Goal: Book appointment/travel/reservation

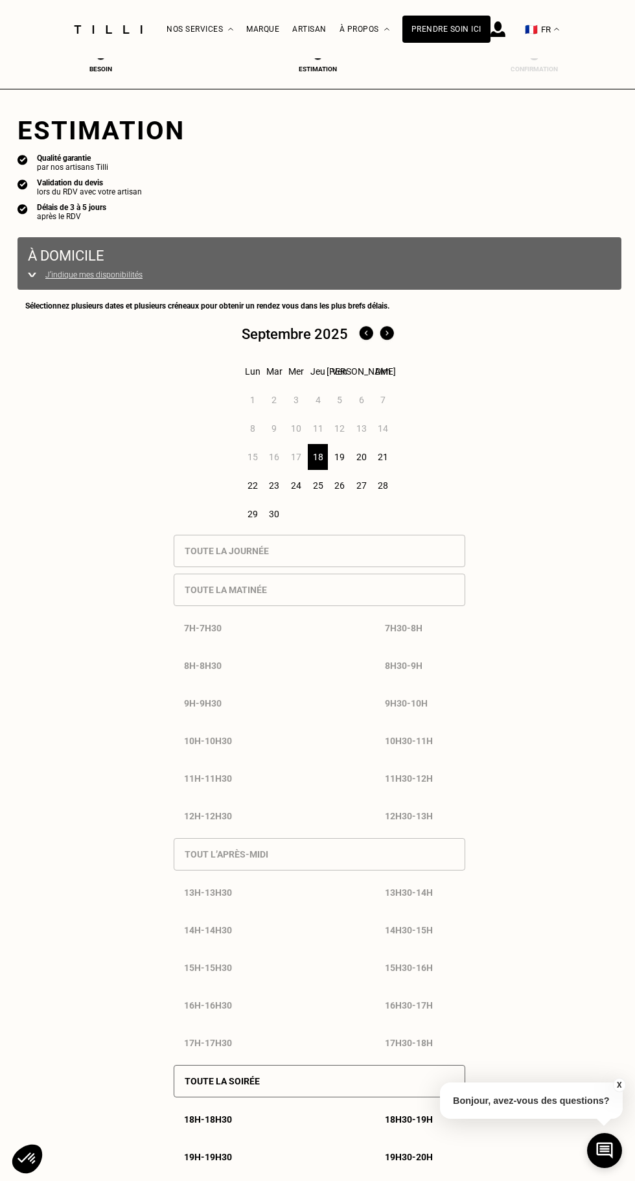
select select "FR"
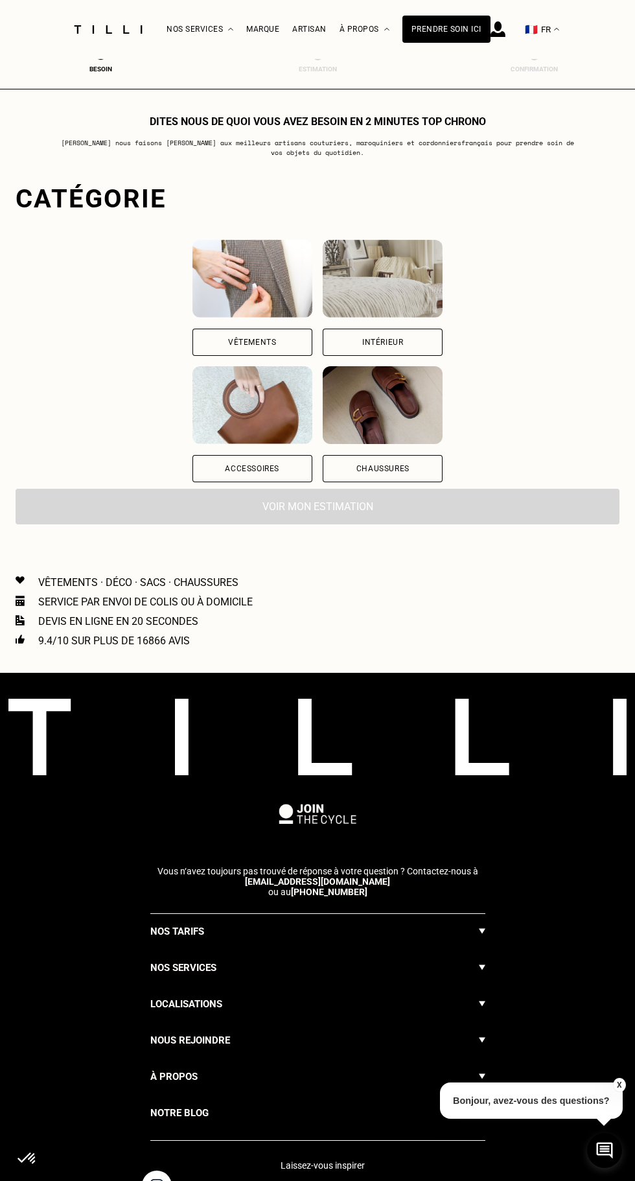
click at [272, 327] on div "Vêtements" at bounding box center [253, 298] width 120 height 116
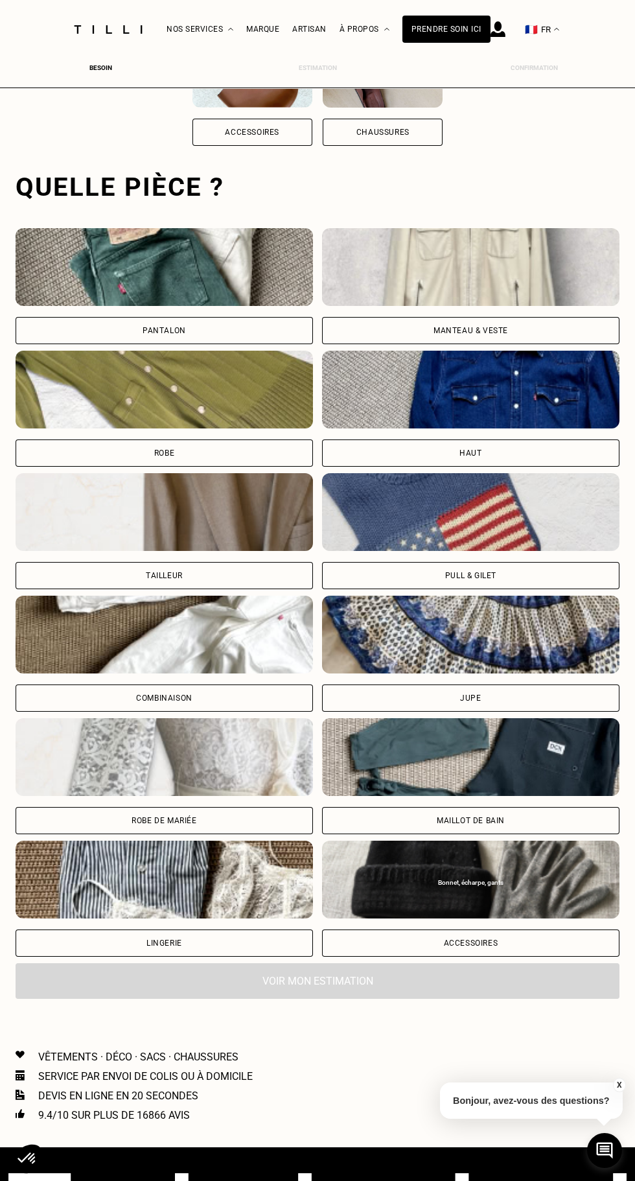
scroll to position [397, 0]
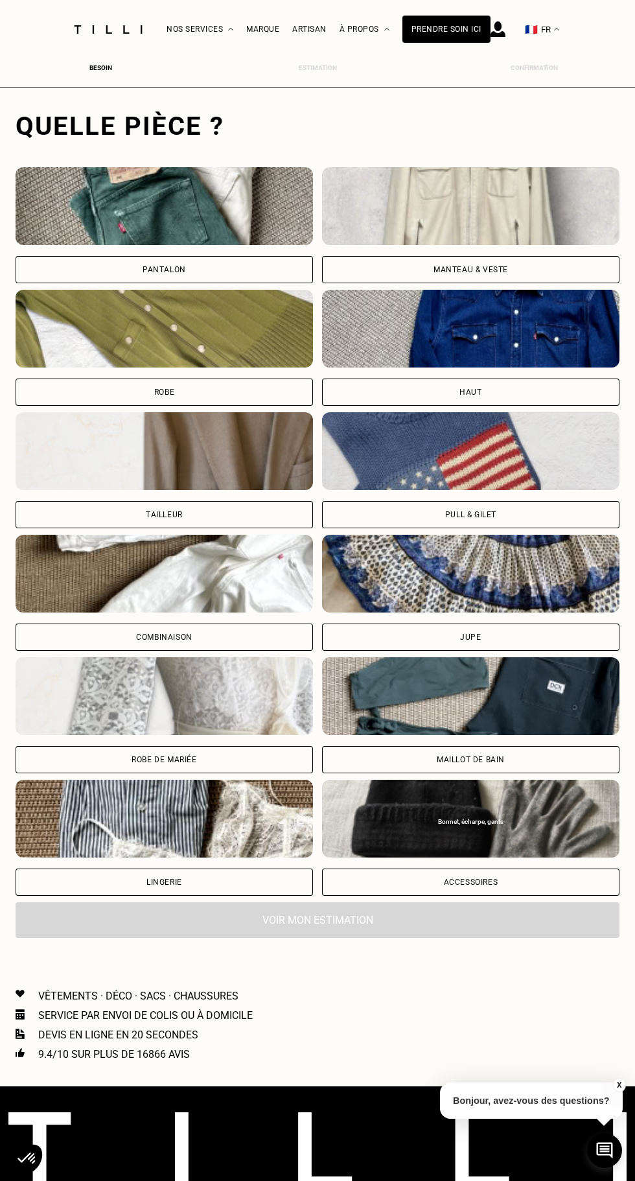
click at [213, 246] on div "Pantalon" at bounding box center [165, 225] width 298 height 116
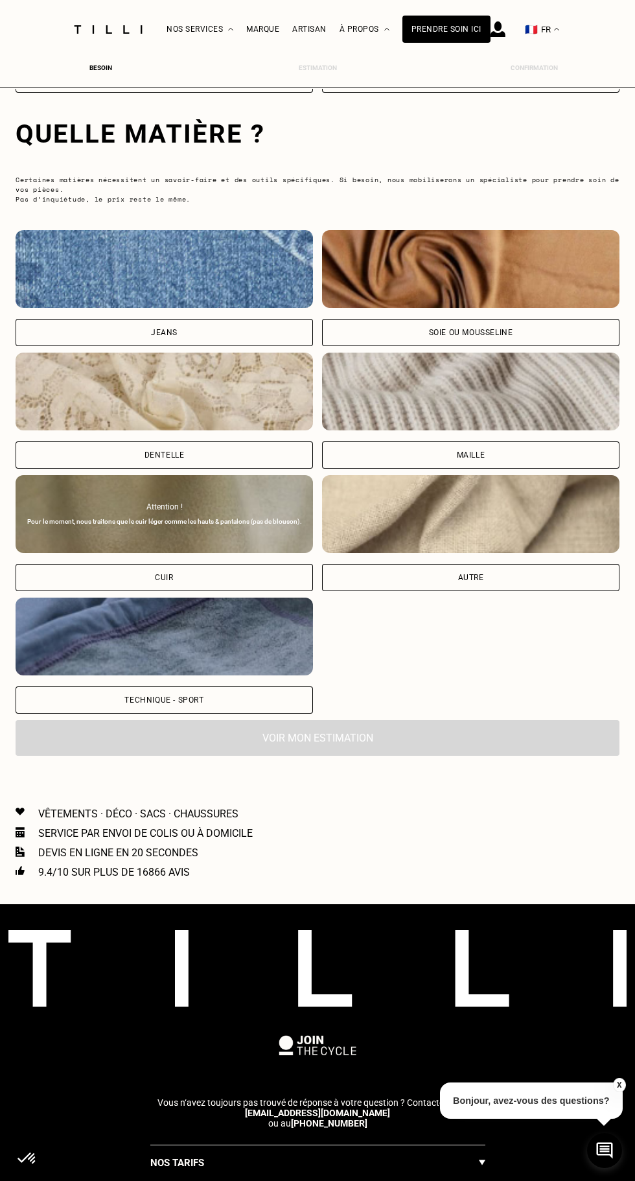
scroll to position [1209, 0]
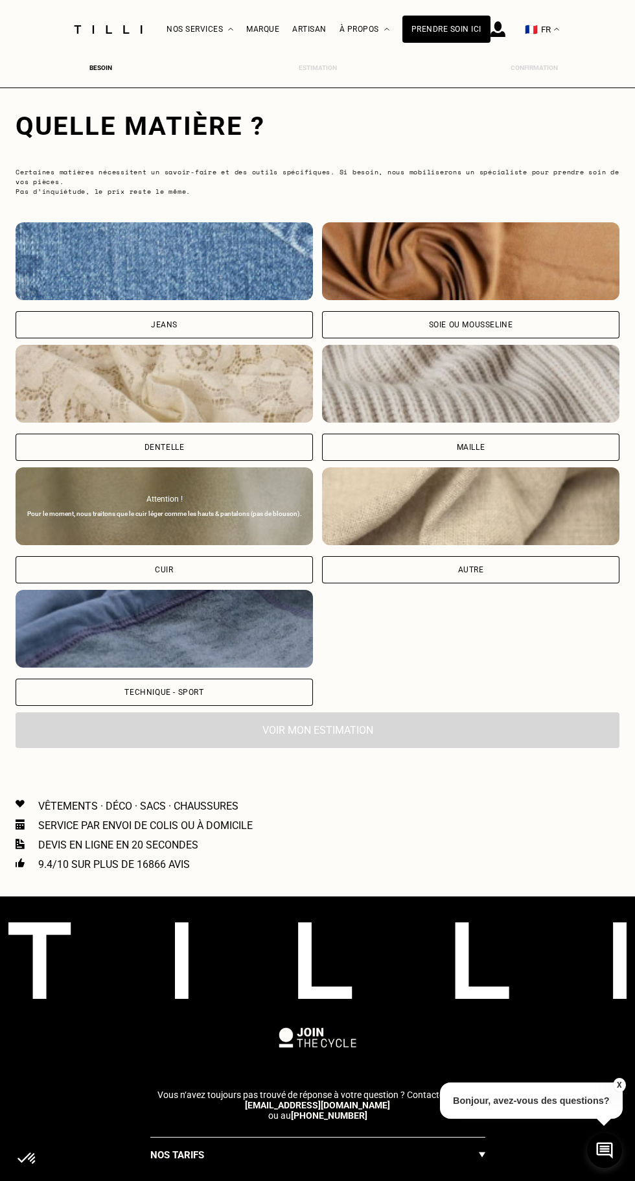
click at [233, 312] on div "Jeans" at bounding box center [165, 324] width 298 height 27
select select "FR"
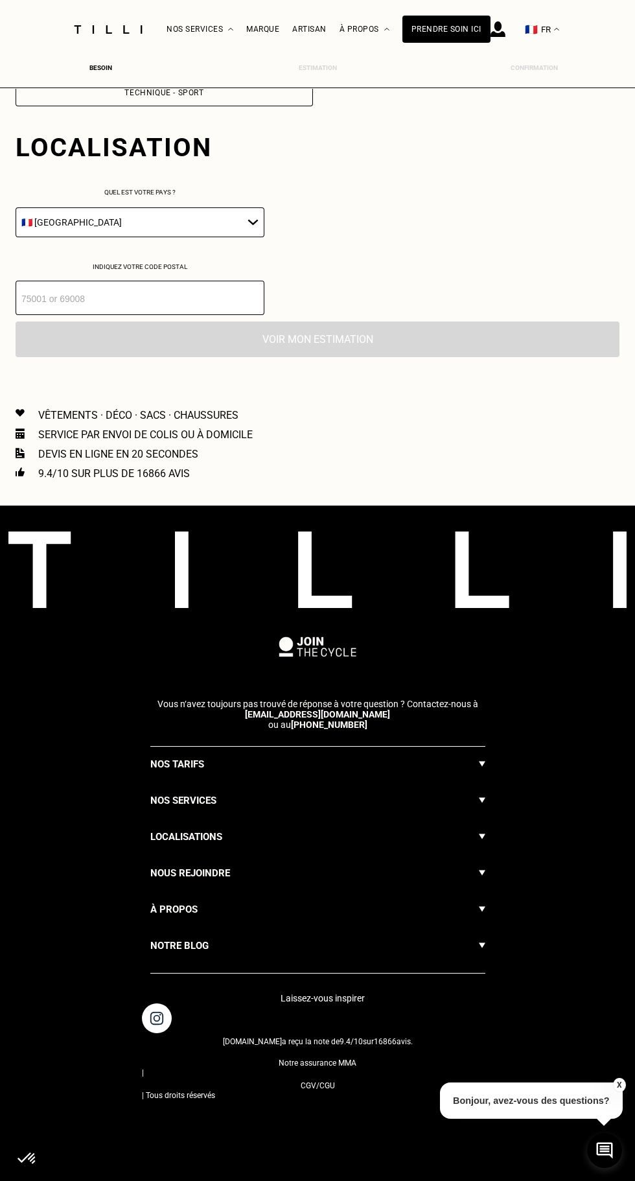
scroll to position [1819, 0]
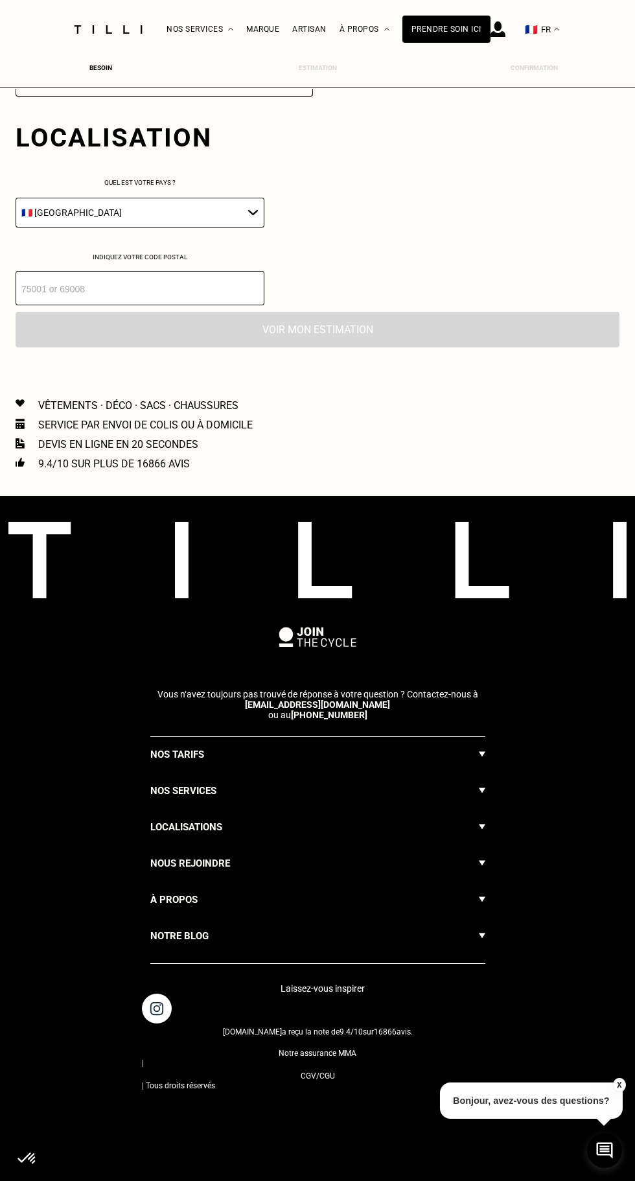
click at [214, 287] on input "number" at bounding box center [140, 288] width 249 height 34
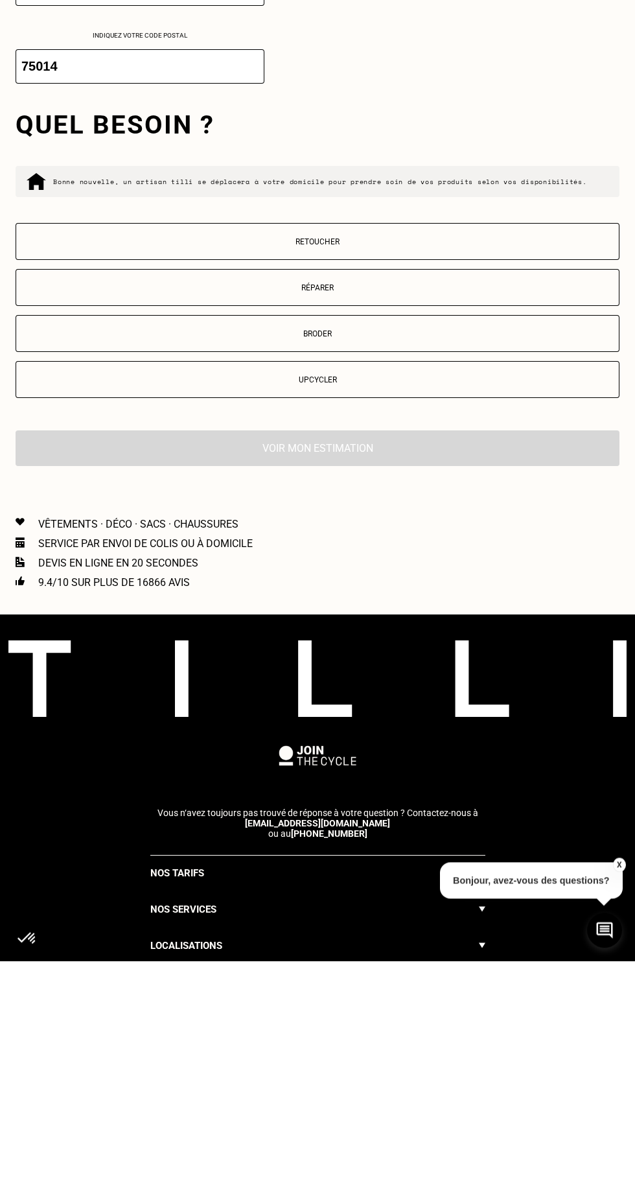
type input "75014"
click at [438, 464] on p "Retoucher" at bounding box center [318, 462] width 590 height 9
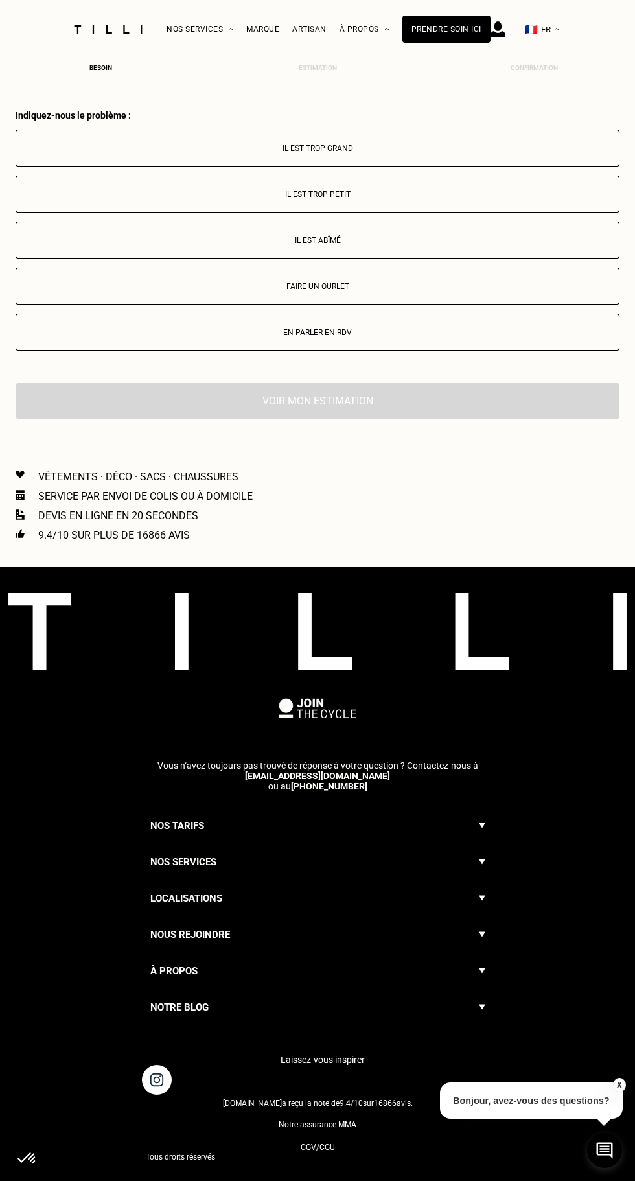
scroll to position [2354, 0]
click at [414, 286] on p "Faire un ourlet" at bounding box center [318, 286] width 590 height 9
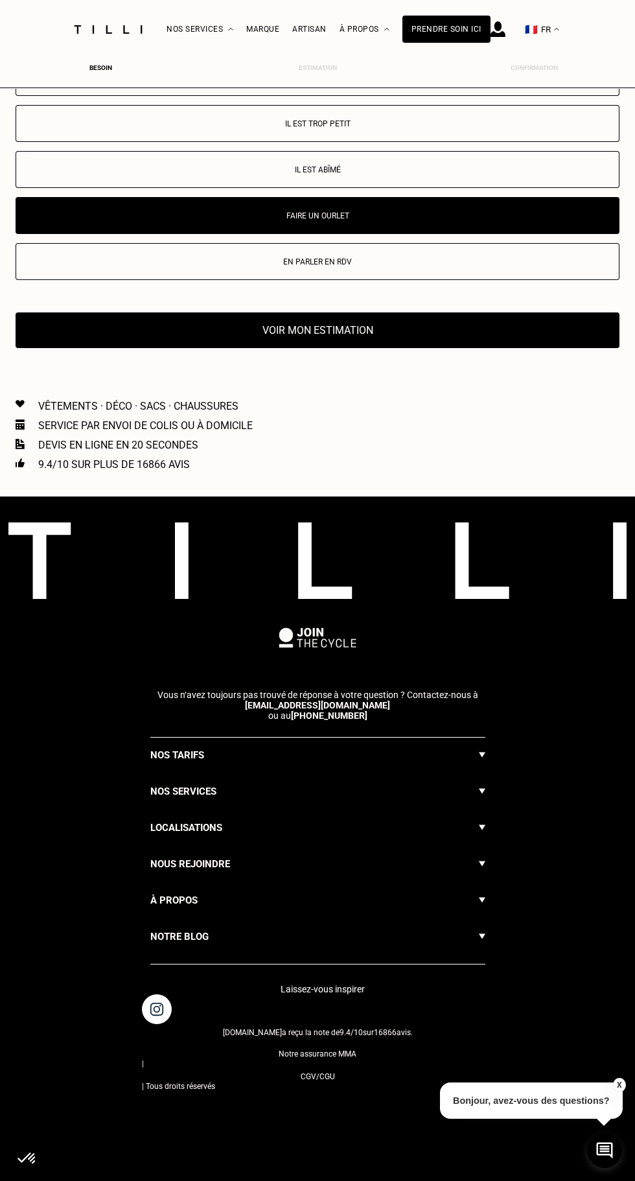
scroll to position [2426, 0]
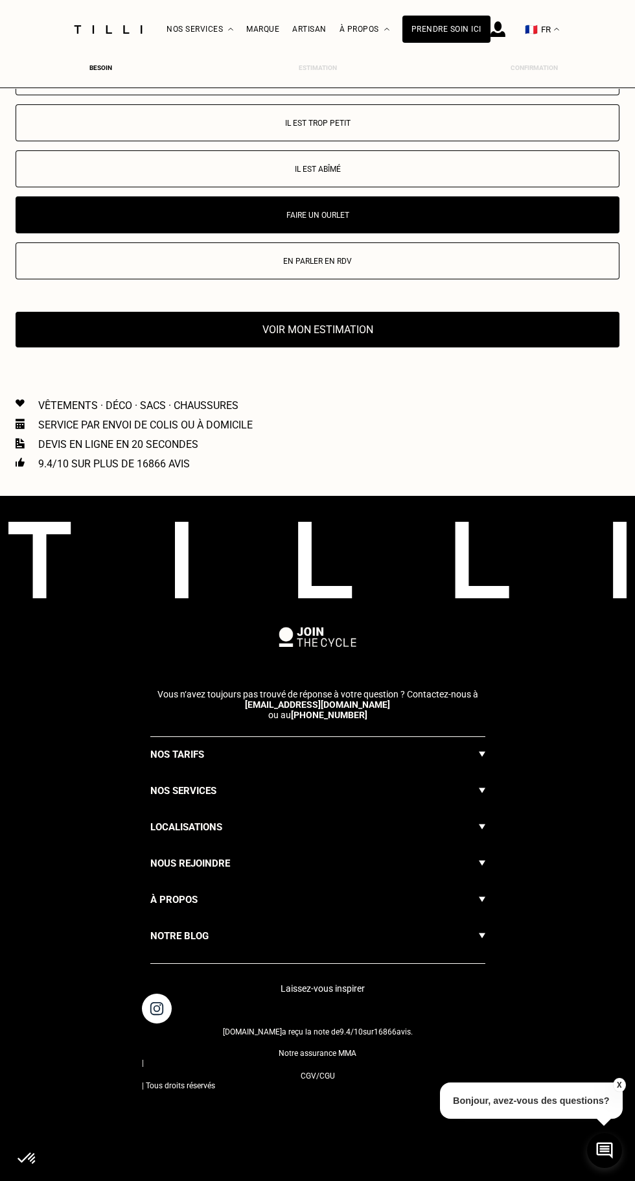
click at [462, 338] on button "Voir mon estimation" at bounding box center [318, 330] width 604 height 36
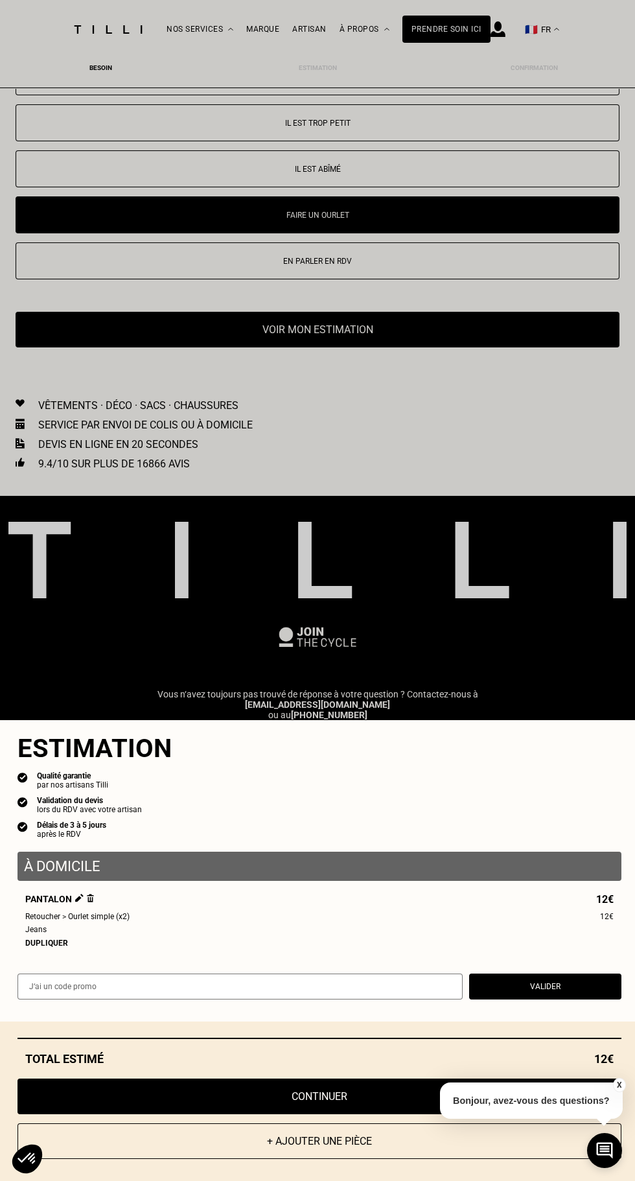
click at [365, 1104] on button "Continuer" at bounding box center [320, 1097] width 604 height 36
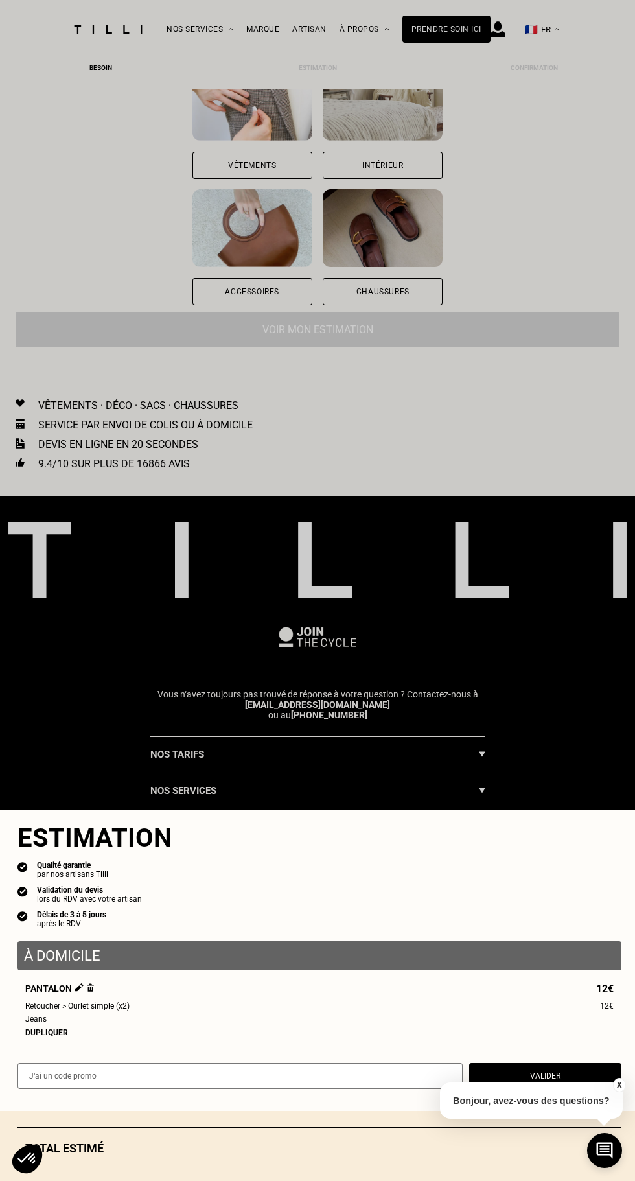
scroll to position [178, 0]
select select "FR"
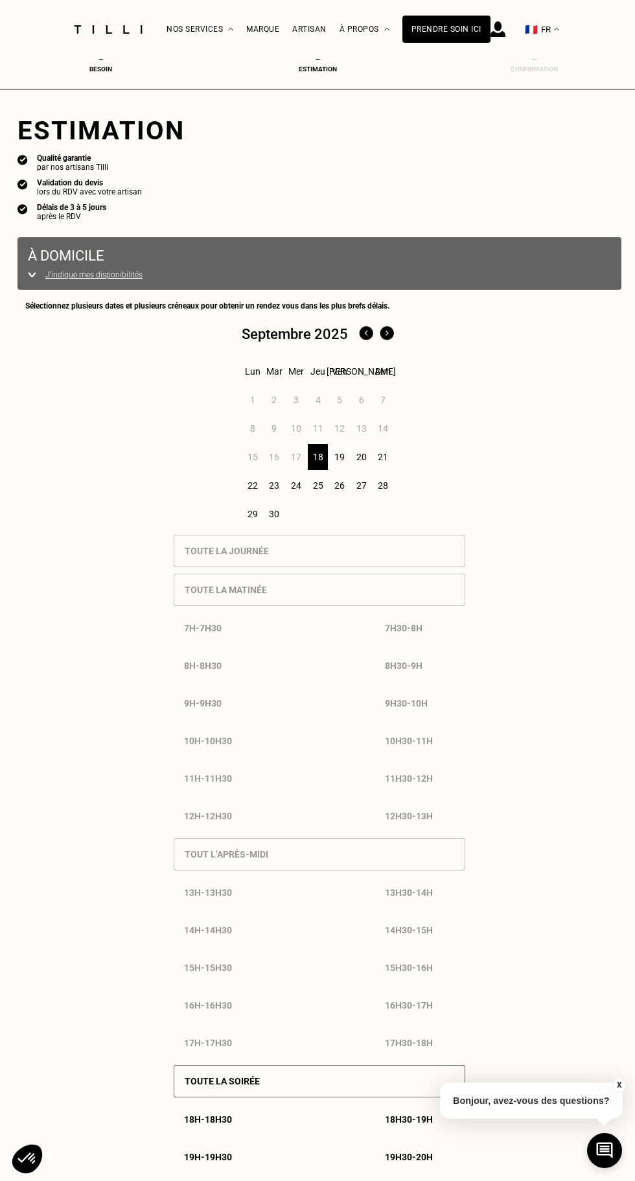
click at [340, 457] on div "19" at bounding box center [340, 457] width 20 height 26
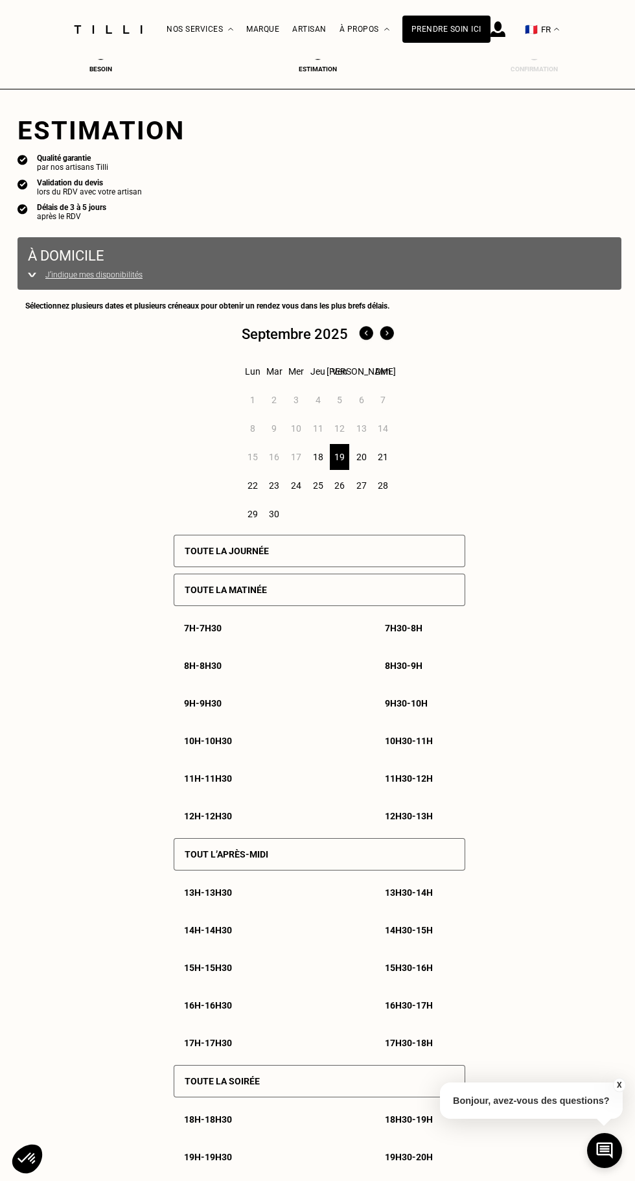
click at [224, 742] on p "10h - 10h30" at bounding box center [208, 741] width 48 height 10
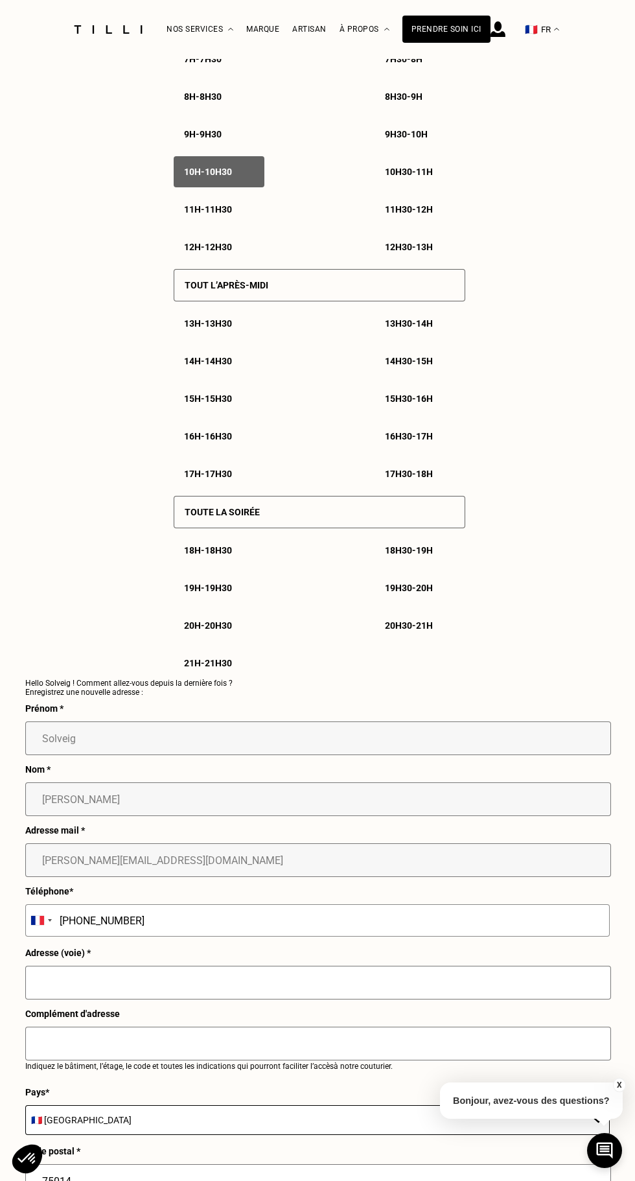
click at [370, 985] on input "text" at bounding box center [318, 983] width 586 height 34
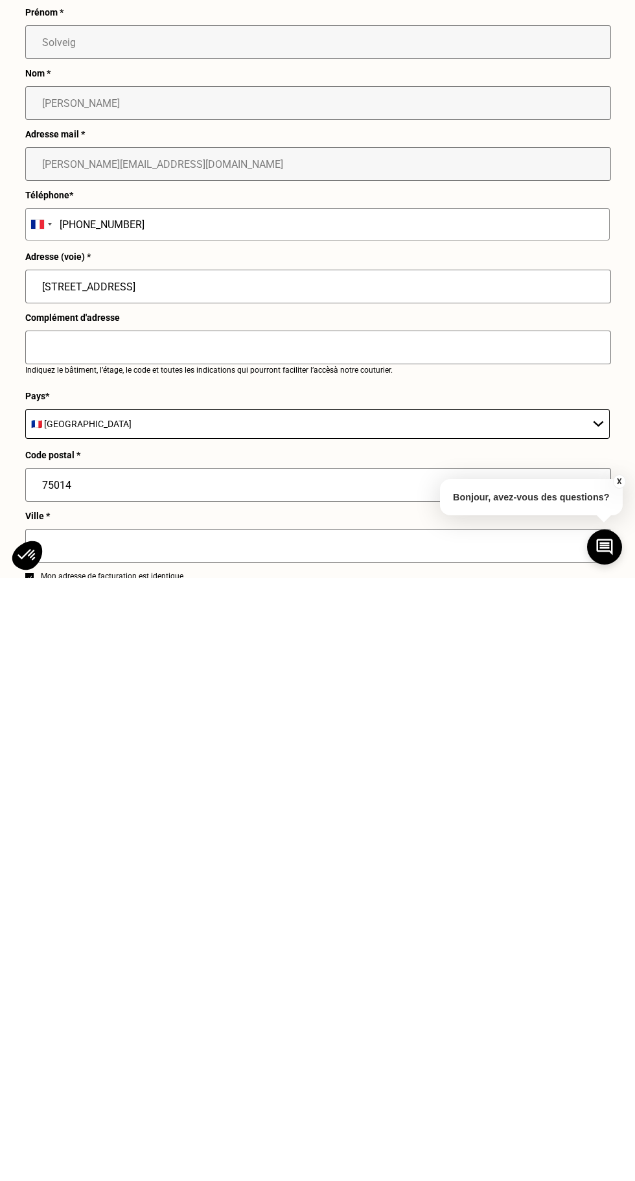
scroll to position [662, 0]
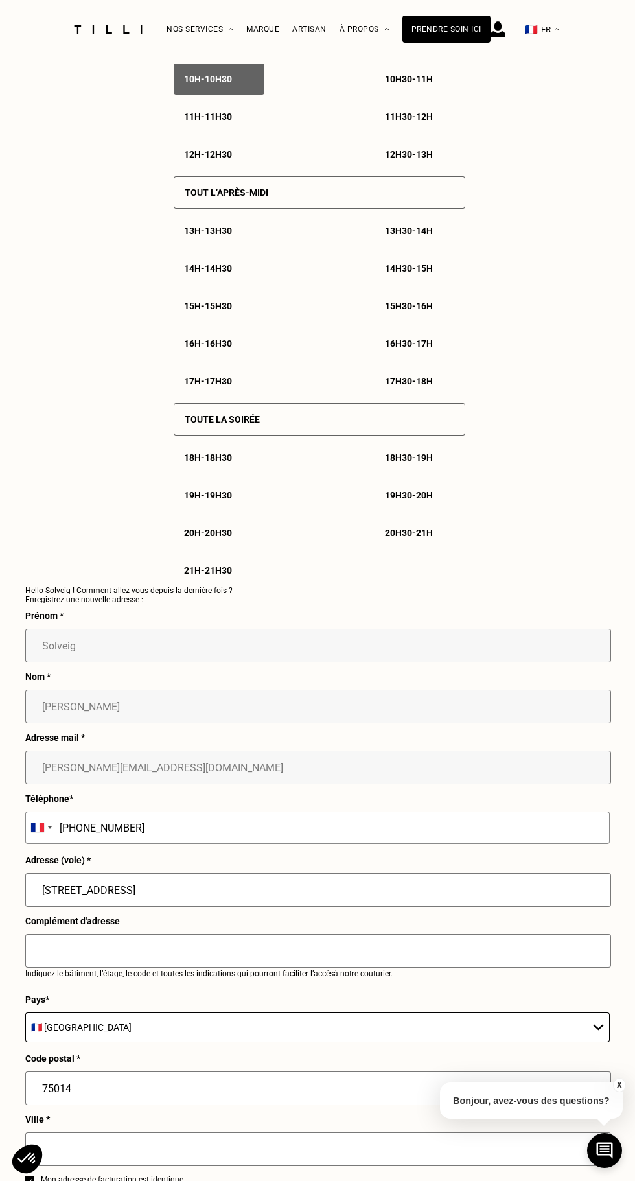
type input "141 rue d'Alésia"
click at [249, 1156] on input "text" at bounding box center [318, 1150] width 586 height 34
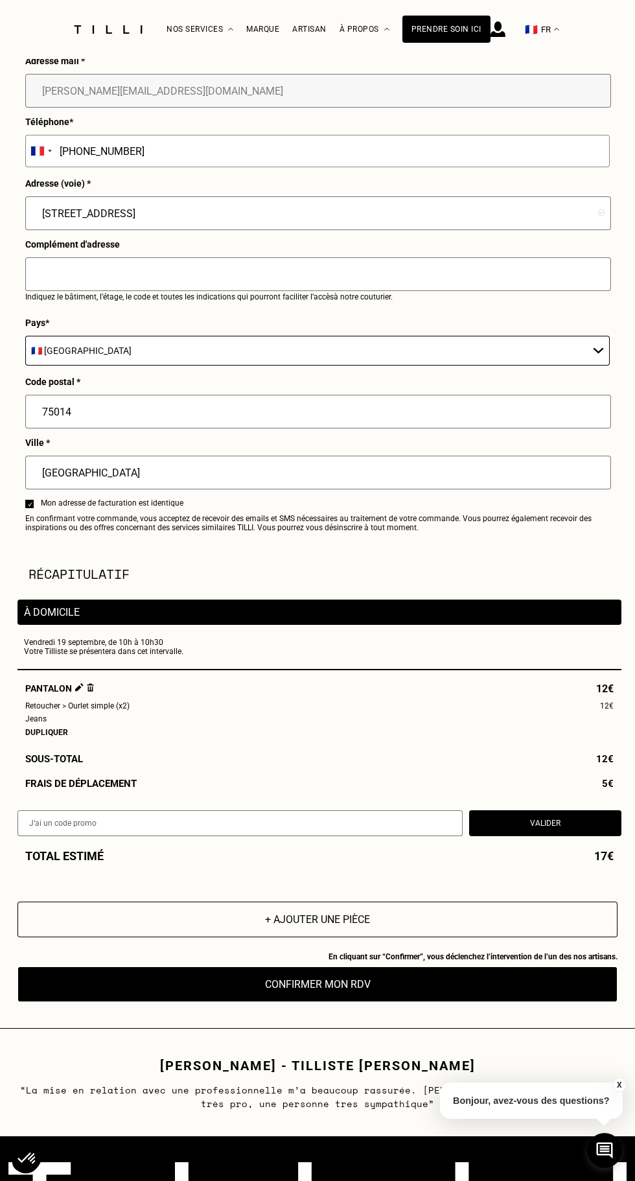
scroll to position [1340, 0]
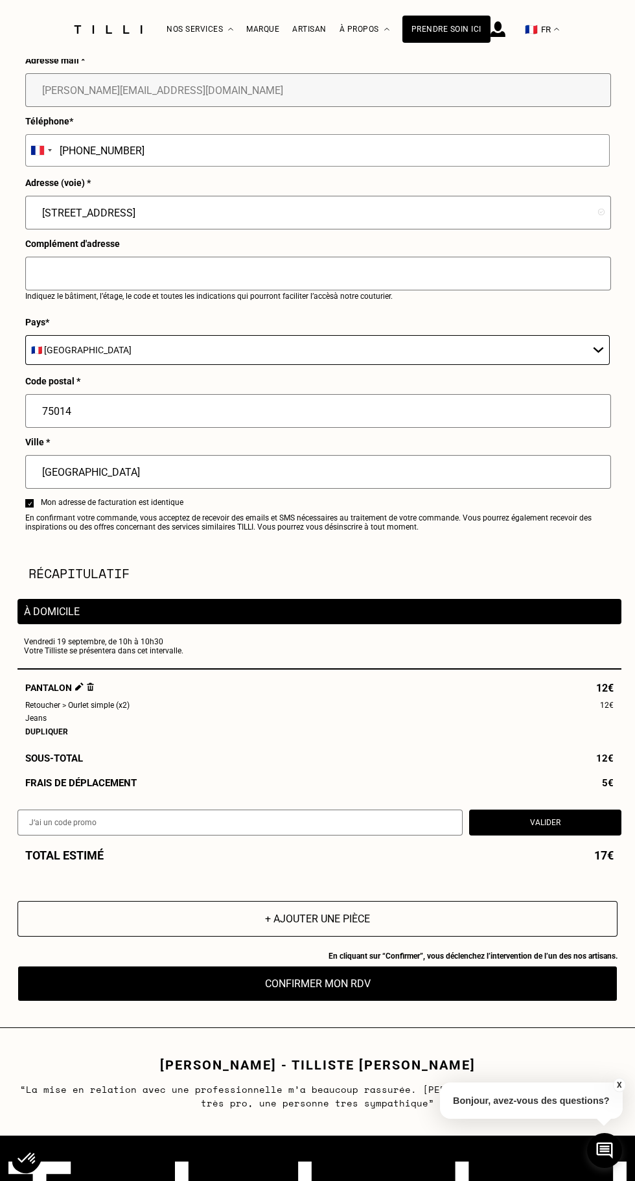
type input "Paris"
click at [479, 989] on button "Confirmer mon RDV" at bounding box center [318, 984] width 600 height 36
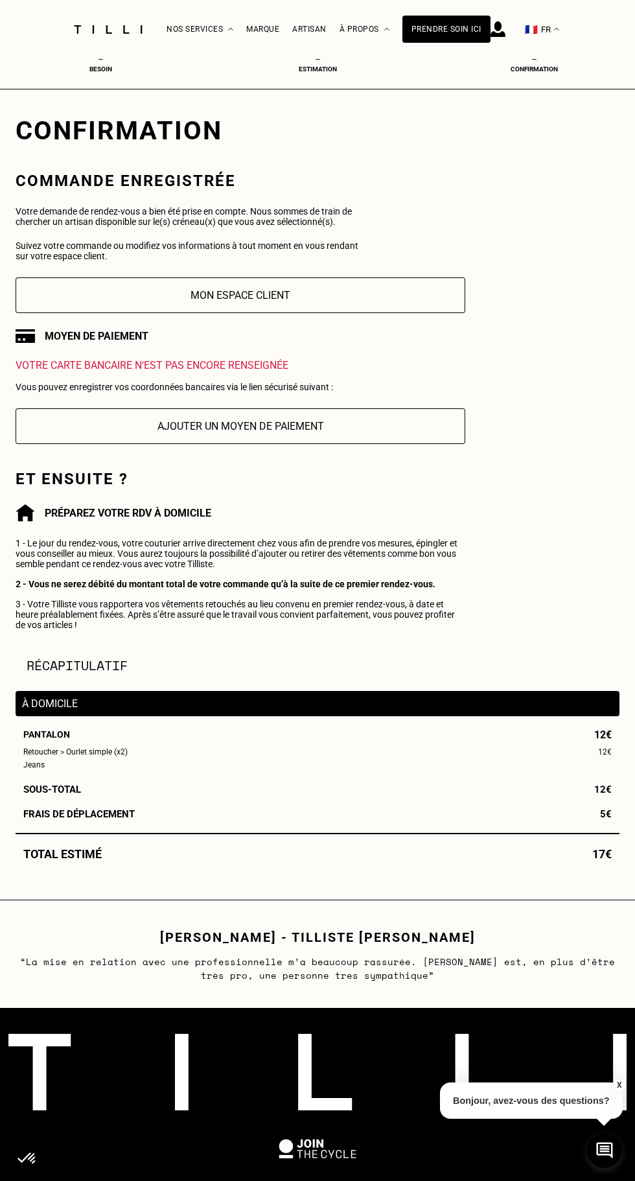
click at [366, 429] on button "Ajouter un moyen de paiement" at bounding box center [241, 426] width 450 height 36
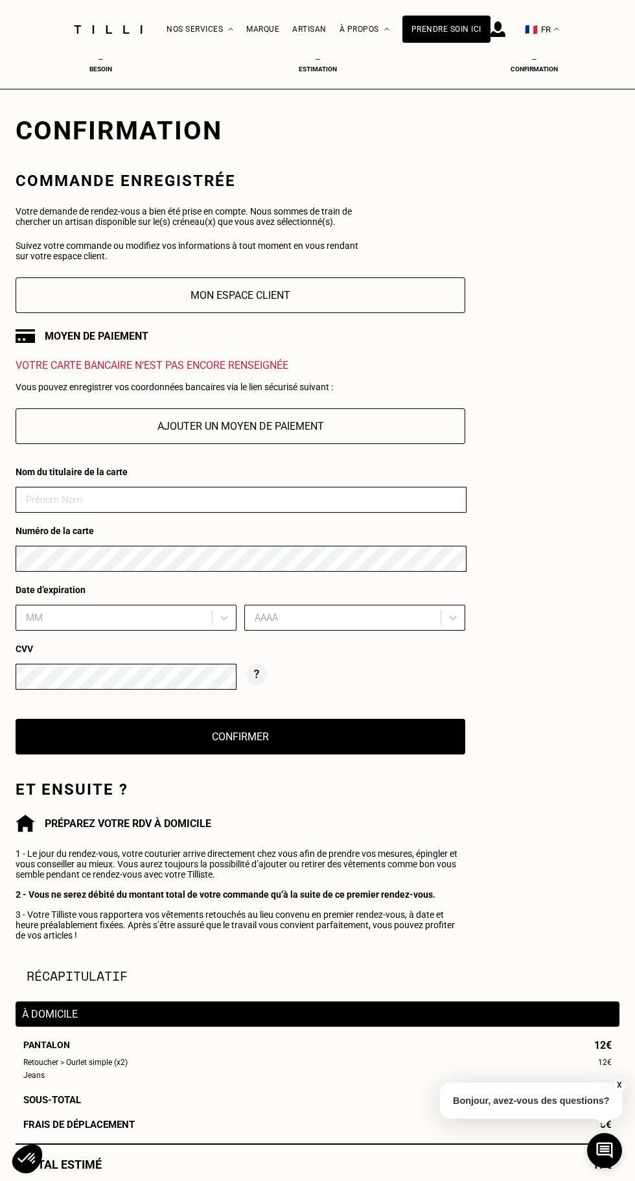
click at [353, 505] on input at bounding box center [241, 500] width 451 height 26
click at [355, 298] on button "Mon espace client" at bounding box center [241, 296] width 450 height 36
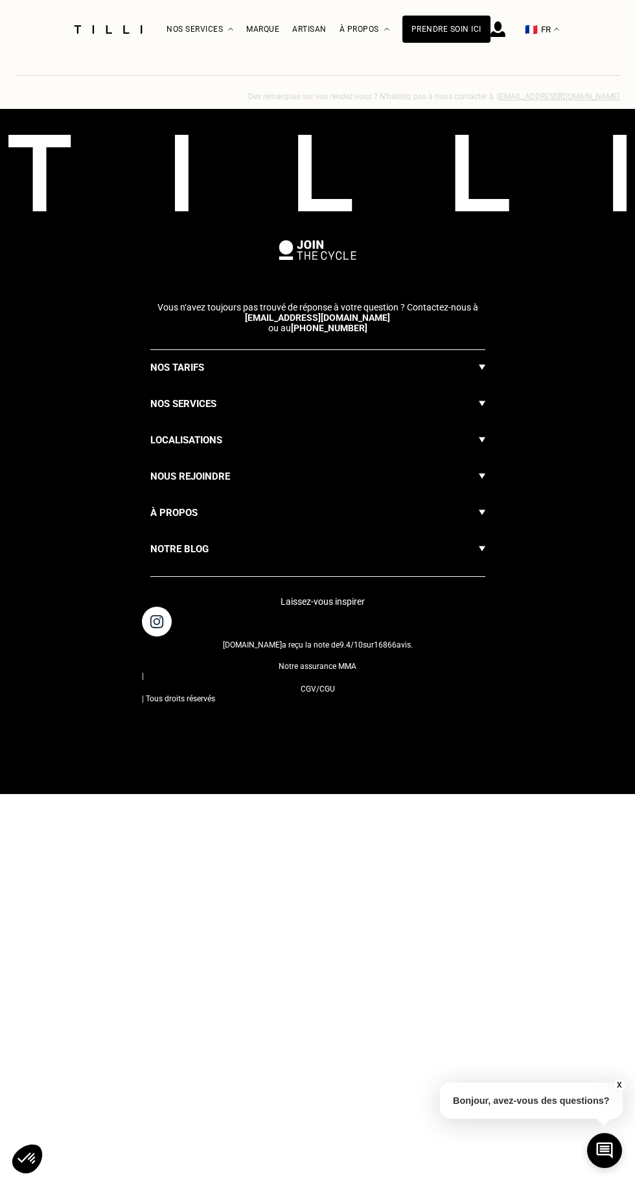
click at [252, 302] on span "Vous n‘avez toujours pas trouvé de réponse à votre question ? Contactez-nous à" at bounding box center [318, 307] width 321 height 10
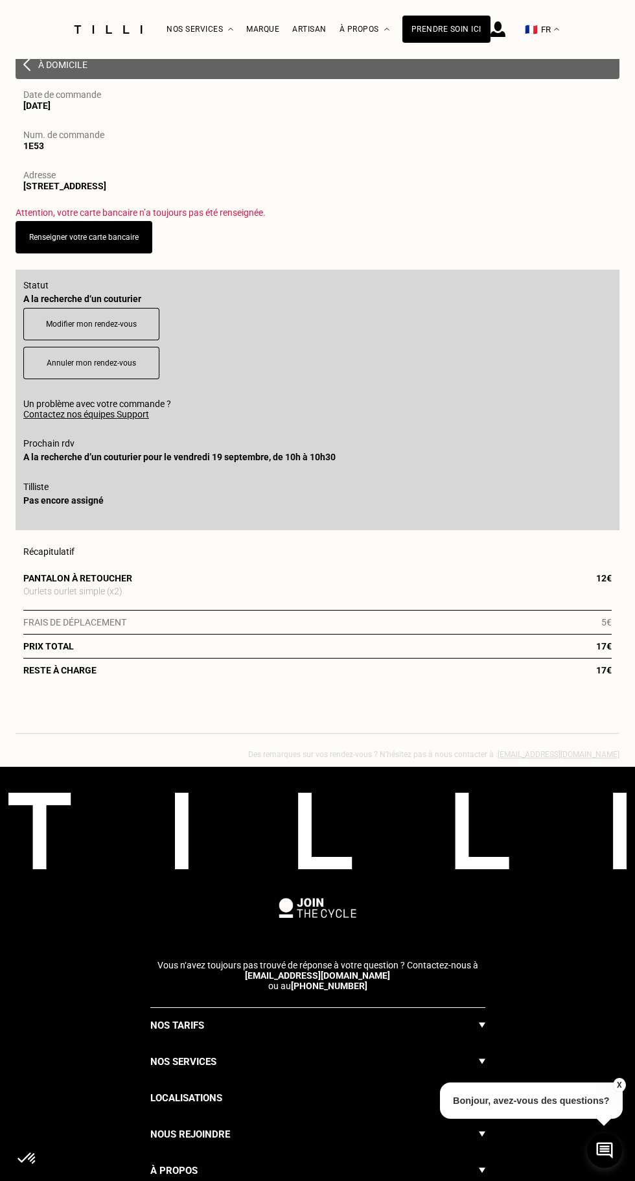
click at [121, 238] on link "Renseigner votre carte bancaire" at bounding box center [84, 237] width 110 height 9
